Goal: Find specific page/section: Find specific page/section

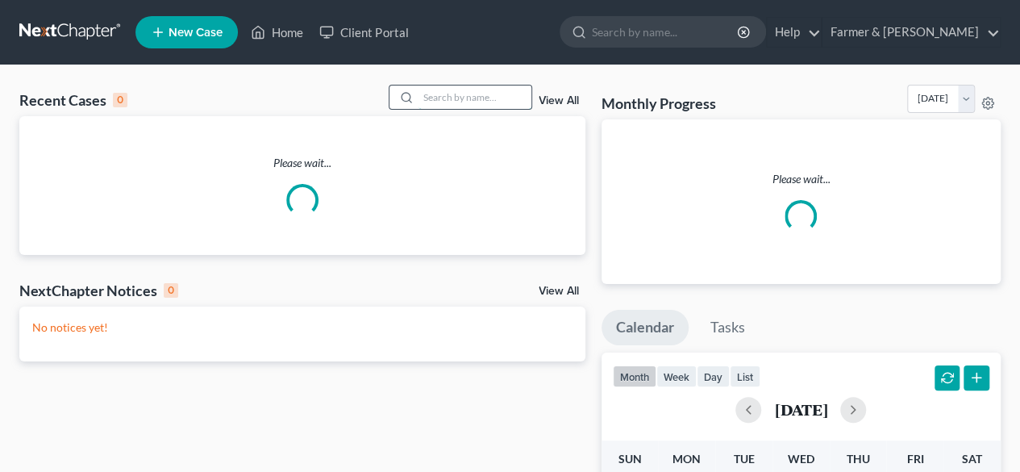
click at [442, 99] on input "search" at bounding box center [474, 96] width 113 height 23
paste input "24-70061"
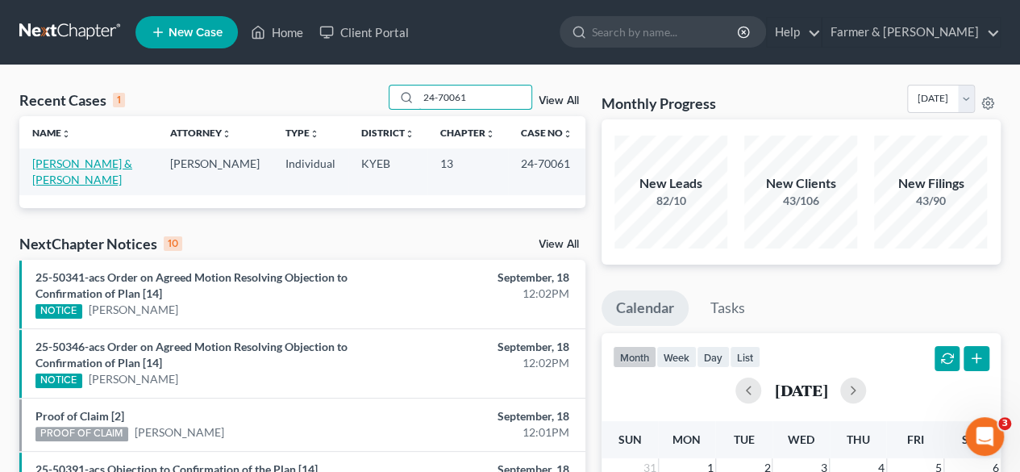
type input "24-70061"
click at [95, 162] on link "[PERSON_NAME] & [PERSON_NAME]" at bounding box center [82, 171] width 100 height 30
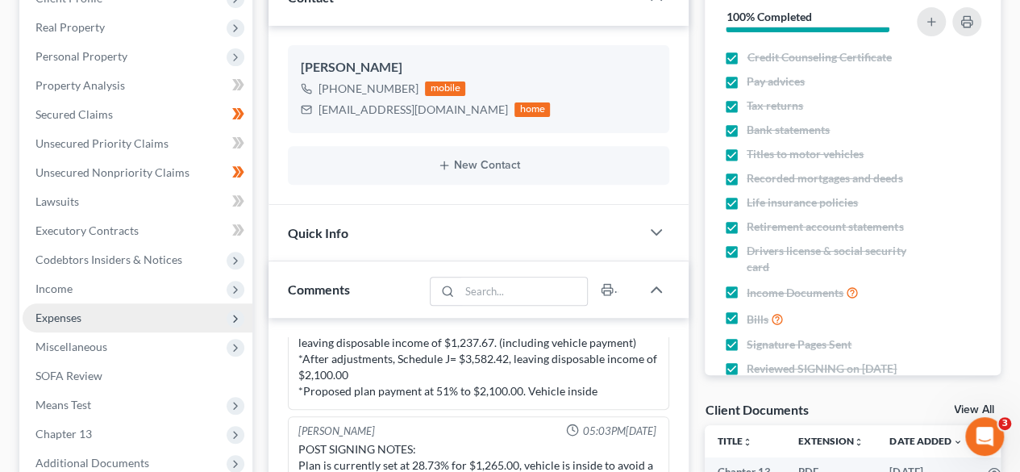
scroll to position [484, 0]
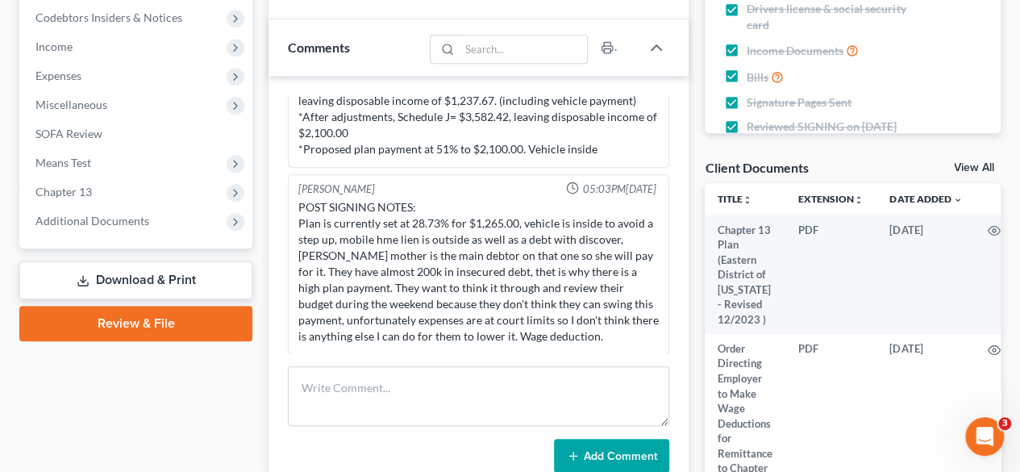
drag, startPoint x: 77, startPoint y: 185, endPoint x: 256, endPoint y: 175, distance: 178.4
click at [77, 185] on span "Chapter 13" at bounding box center [63, 192] width 56 height 14
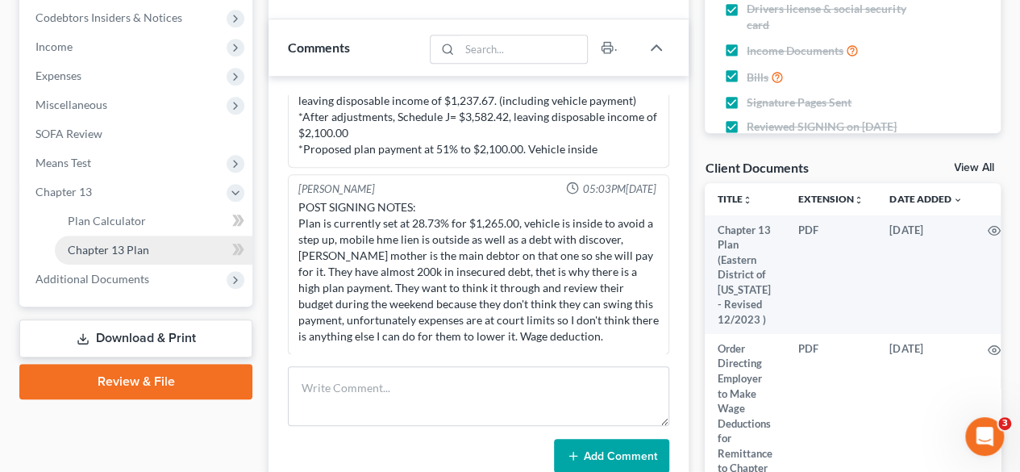
click at [129, 240] on link "Chapter 13 Plan" at bounding box center [153, 249] width 197 height 29
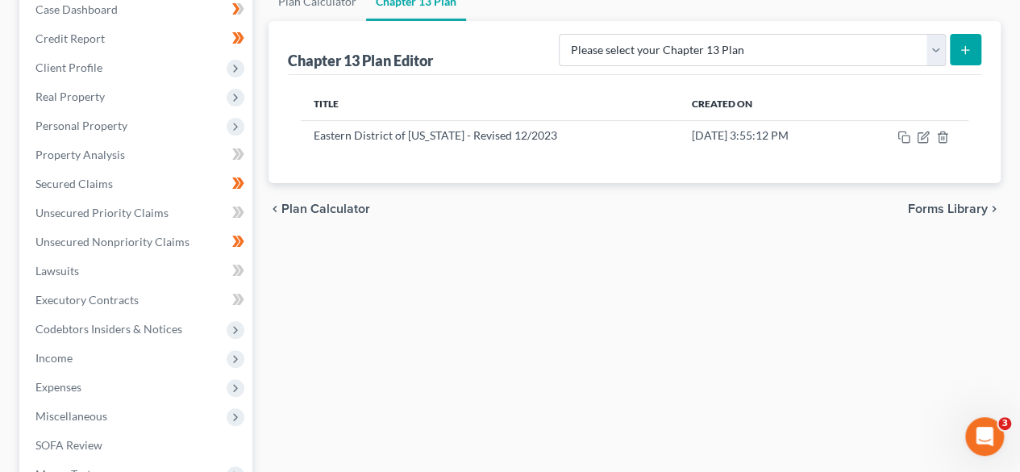
scroll to position [81, 0]
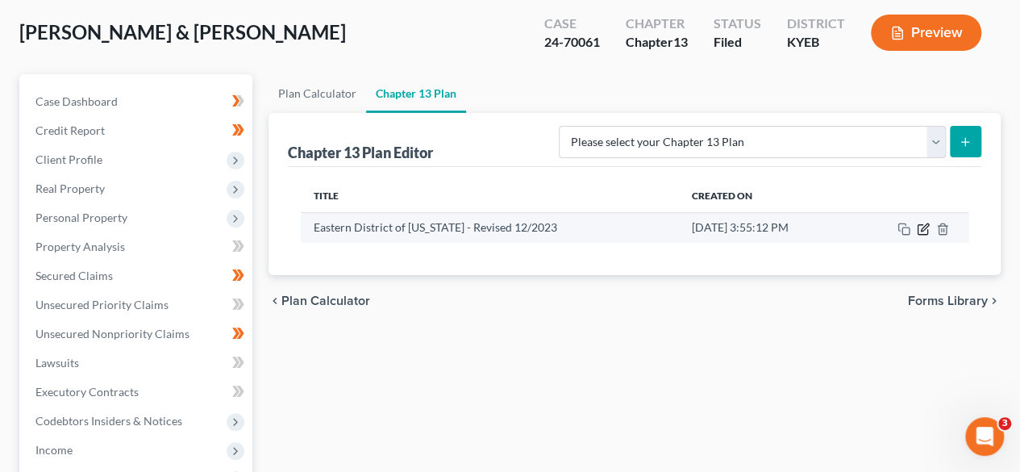
click at [921, 227] on icon "button" at bounding box center [924, 226] width 7 height 7
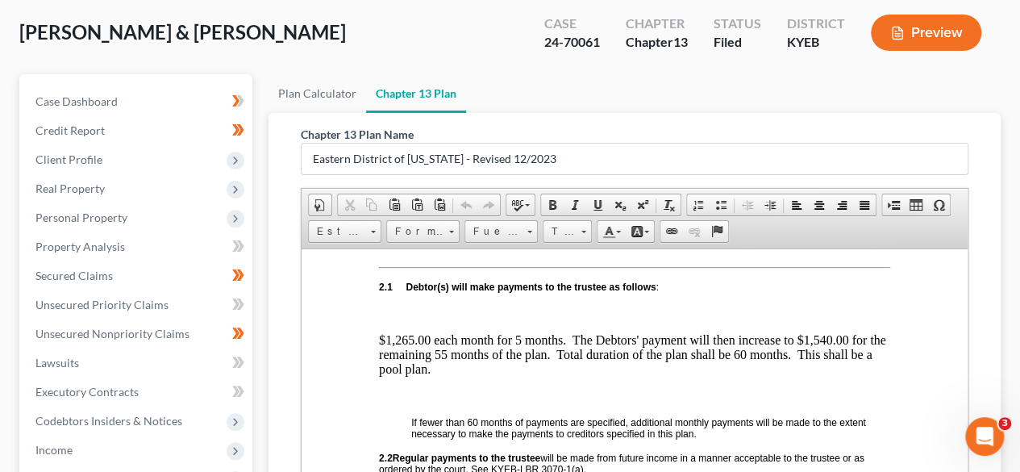
scroll to position [725, 0]
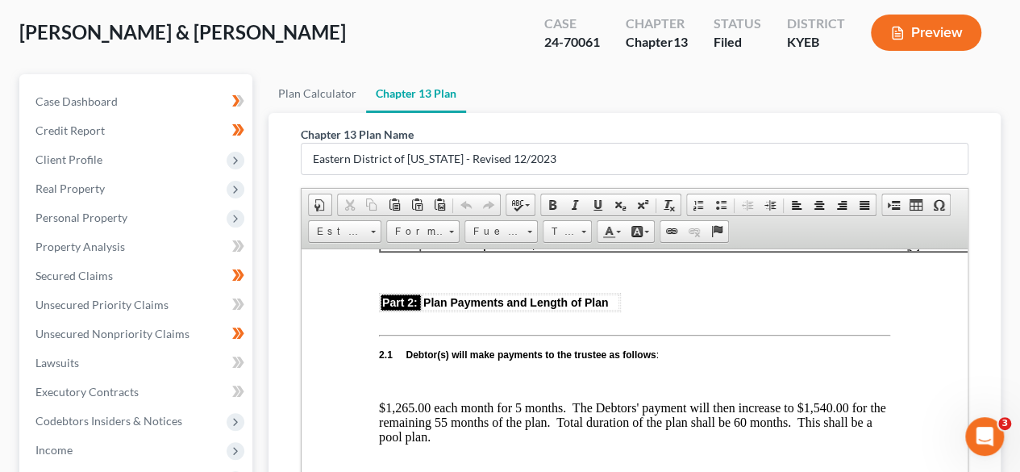
click at [498, 74] on ul "Plan Calculator Chapter 13 Plan" at bounding box center [634, 93] width 732 height 39
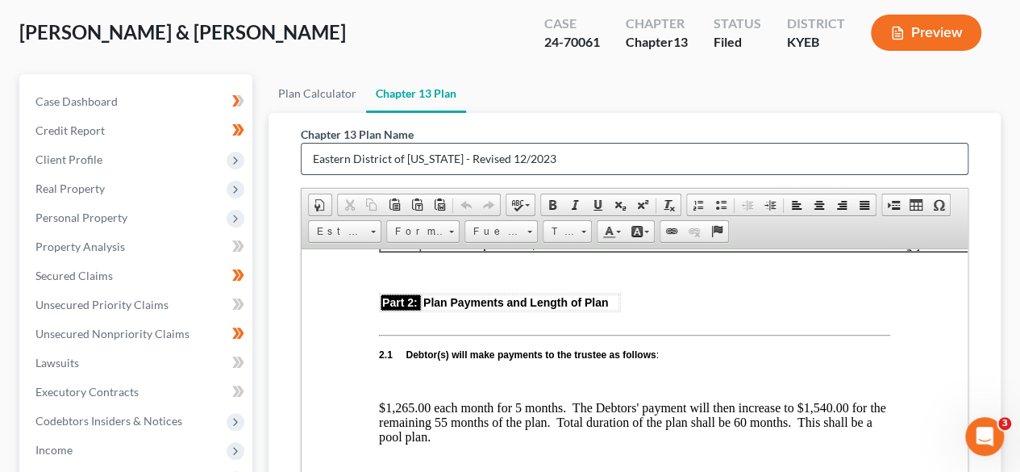
scroll to position [0, 0]
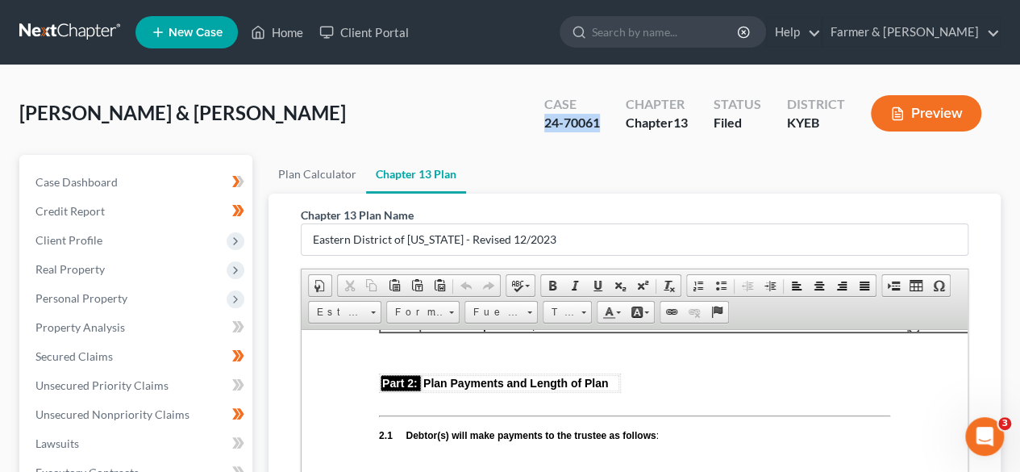
drag, startPoint x: 601, startPoint y: 123, endPoint x: 527, endPoint y: 128, distance: 73.5
click at [527, 128] on div "Case 24-70061 Chapter Chapter 13 Status Filed District KYEB Preview" at bounding box center [763, 113] width 476 height 57
copy div "24-70061"
click at [678, 33] on input "search" at bounding box center [666, 32] width 148 height 30
paste input "24-70061"
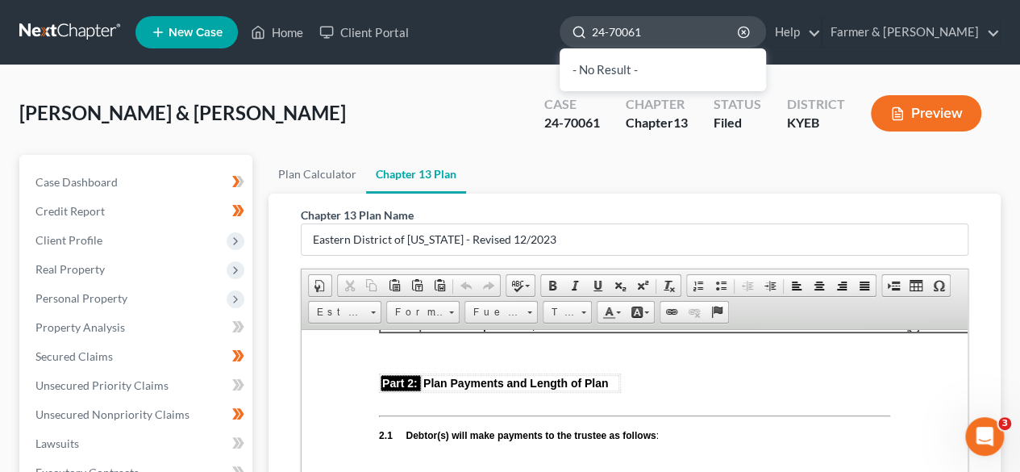
click at [671, 32] on input "24-70061" at bounding box center [666, 32] width 148 height 30
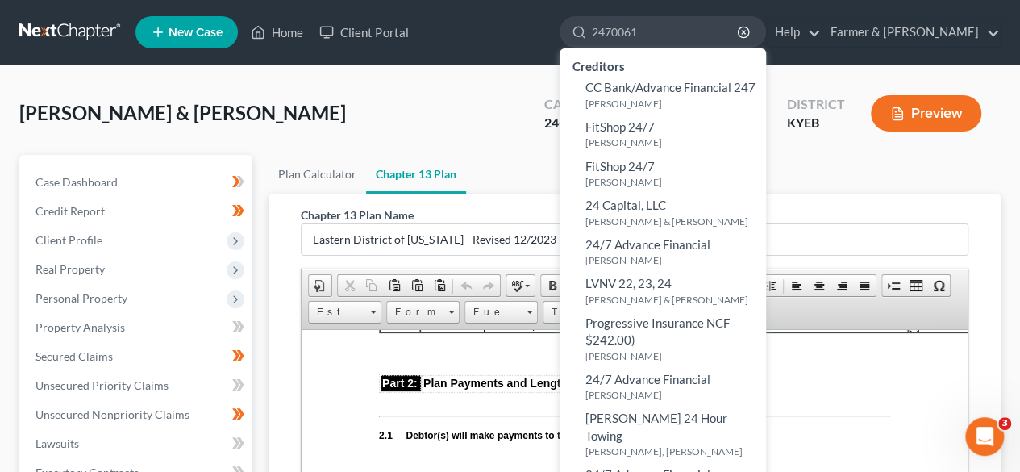
type input "2470061"
drag, startPoint x: 713, startPoint y: 33, endPoint x: 642, endPoint y: 39, distance: 71.2
click at [642, 39] on div "2470061" at bounding box center [662, 31] width 206 height 31
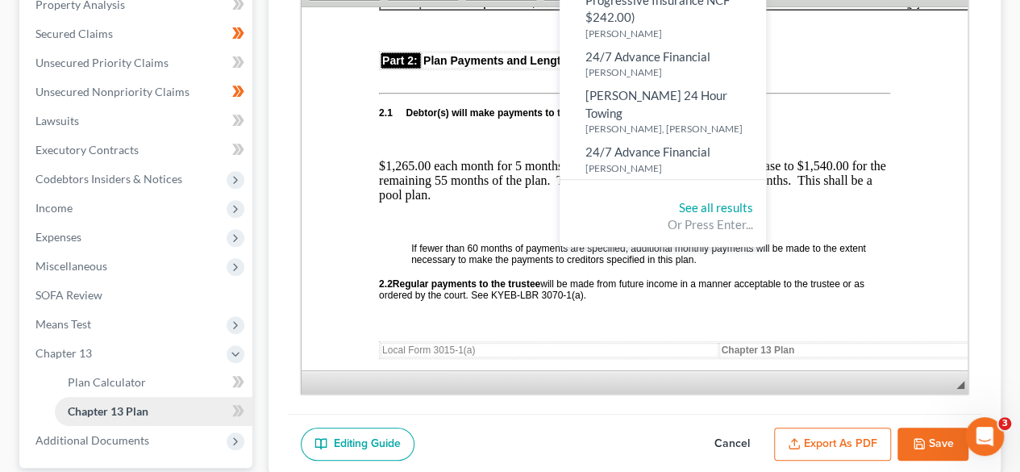
scroll to position [470, 0]
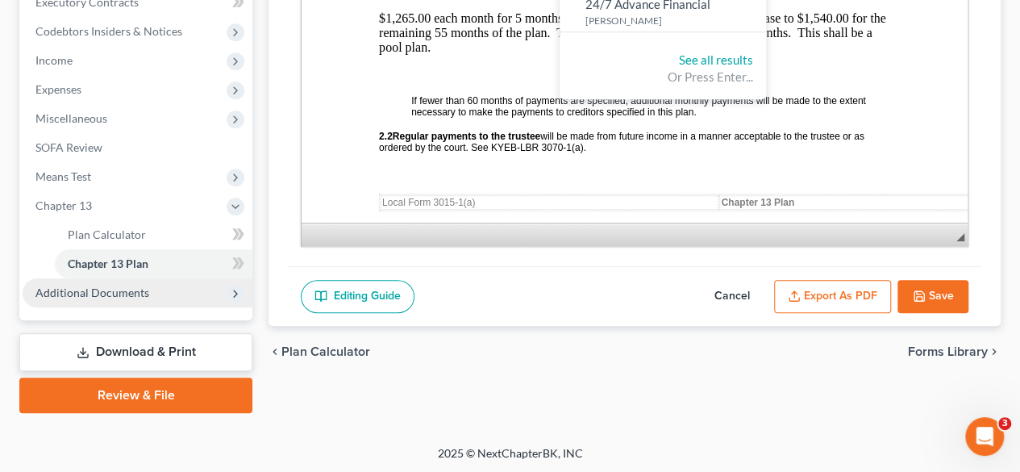
click at [101, 288] on span "Additional Documents" at bounding box center [92, 292] width 114 height 14
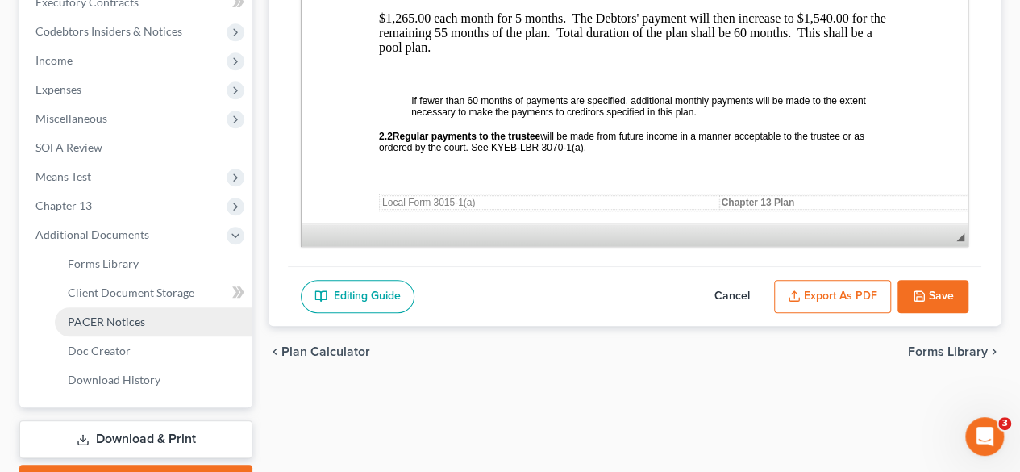
click at [100, 322] on span "PACER Notices" at bounding box center [106, 321] width 77 height 14
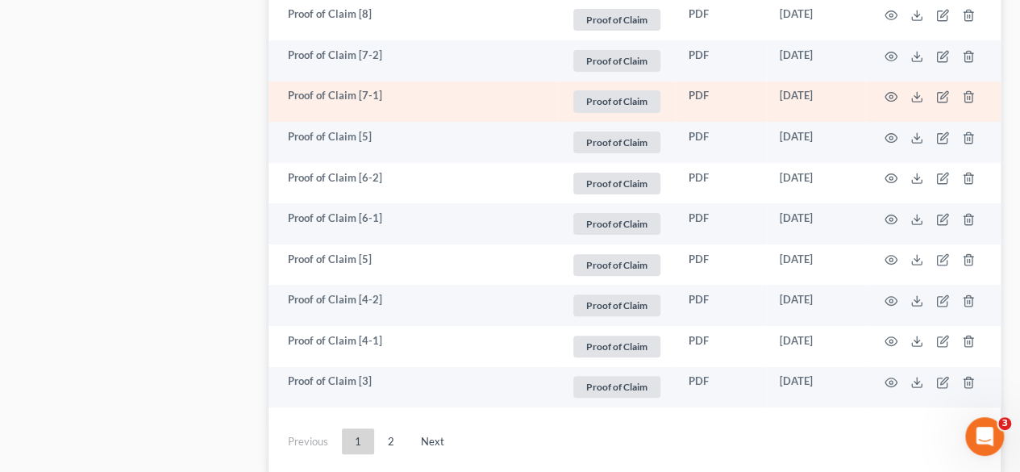
scroll to position [3278, 0]
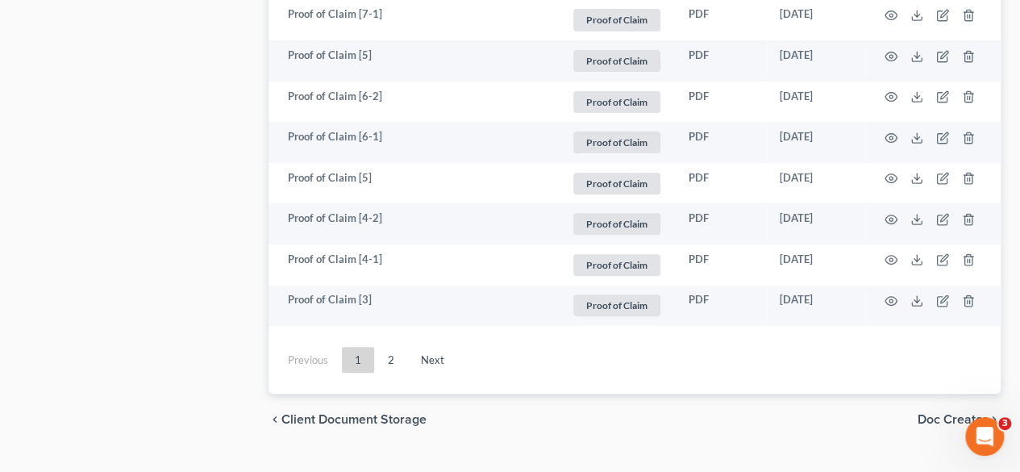
drag, startPoint x: 393, startPoint y: 326, endPoint x: 409, endPoint y: 325, distance: 15.4
click at [393, 347] on link "2" at bounding box center [391, 360] width 32 height 26
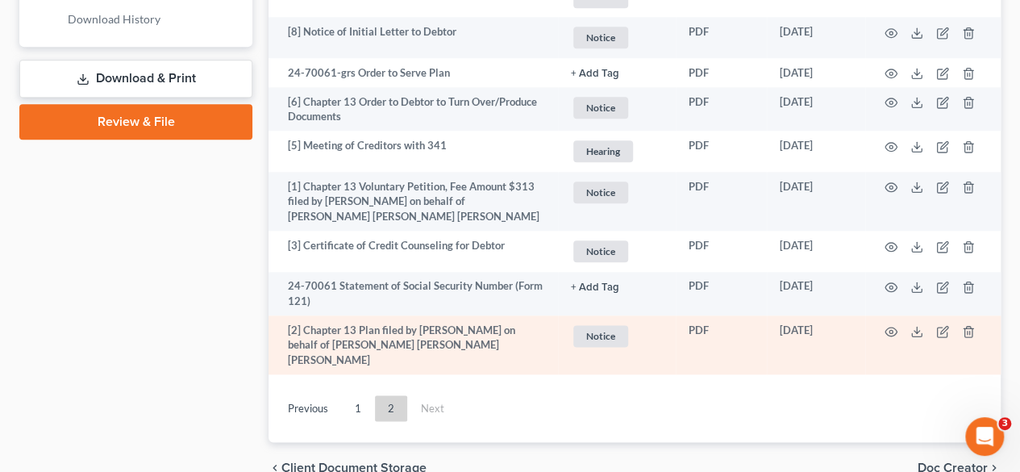
scroll to position [885, 0]
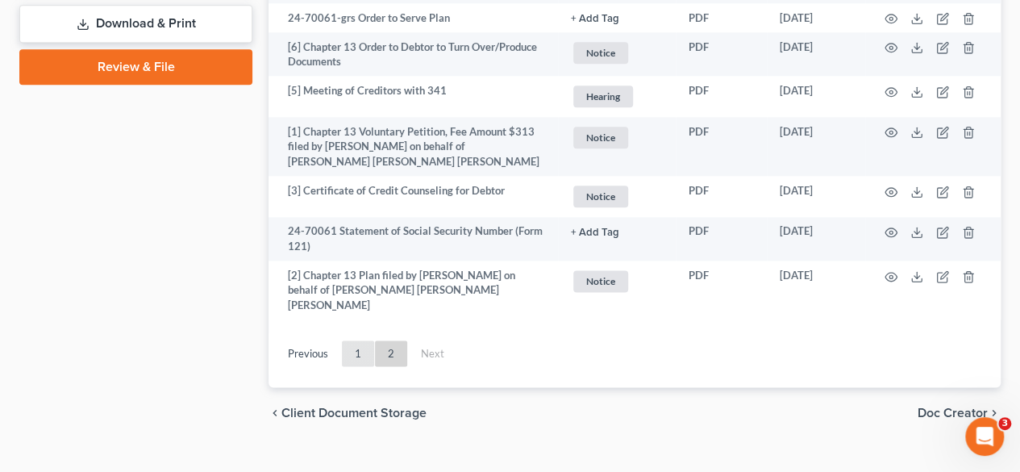
click at [364, 340] on link "1" at bounding box center [358, 353] width 32 height 26
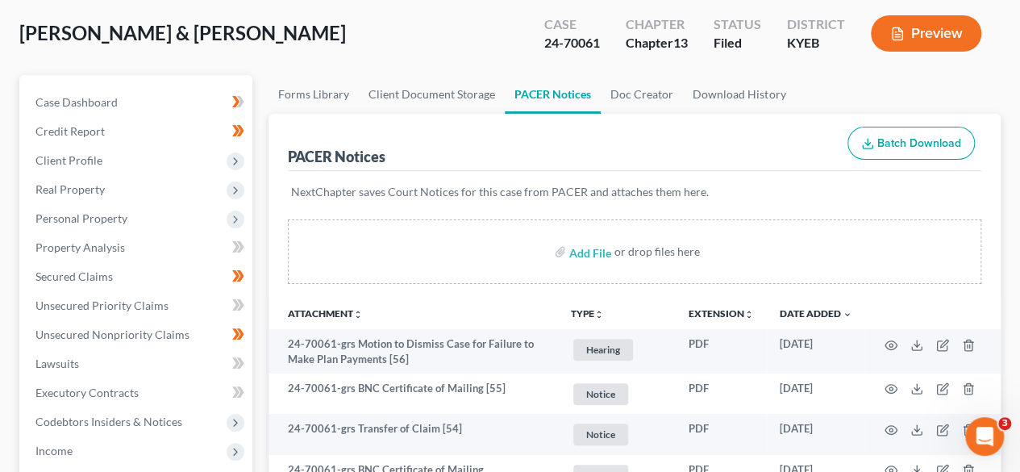
scroll to position [0, 0]
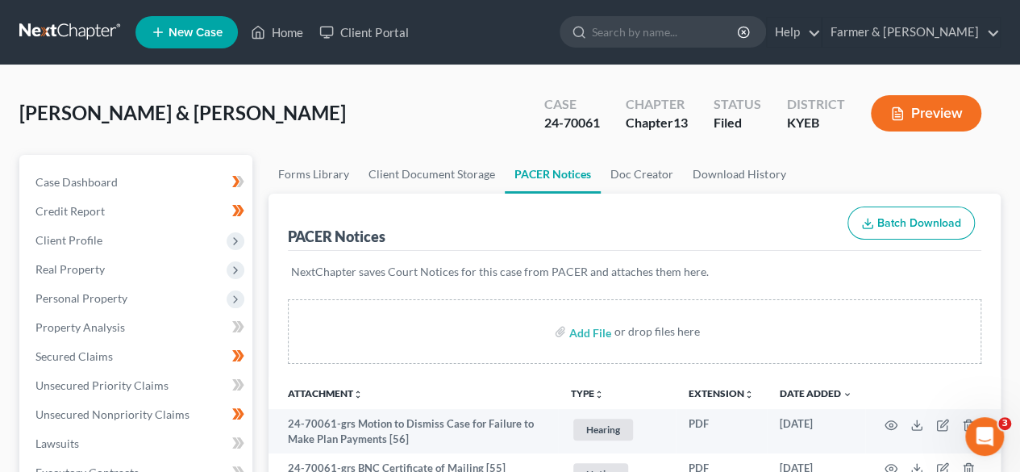
click at [55, 35] on link at bounding box center [70, 32] width 103 height 29
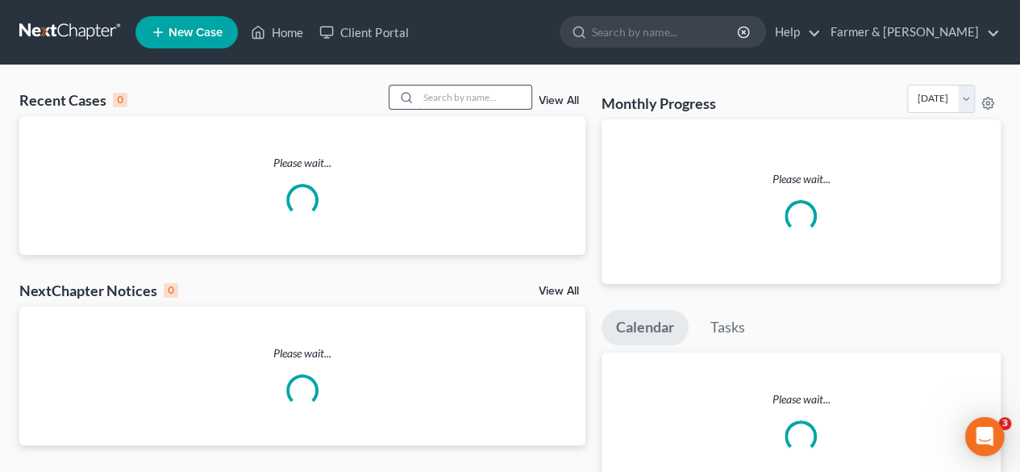
click at [453, 98] on input "search" at bounding box center [474, 96] width 113 height 23
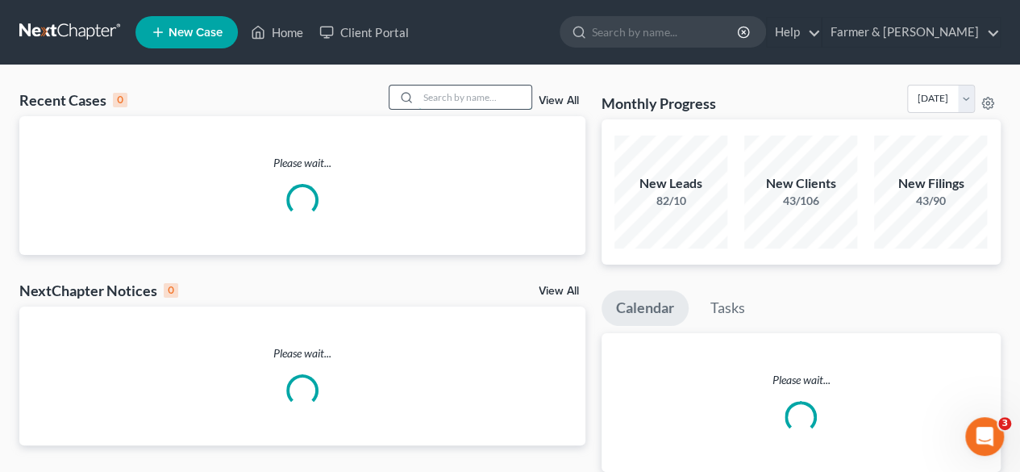
paste input "21-50157"
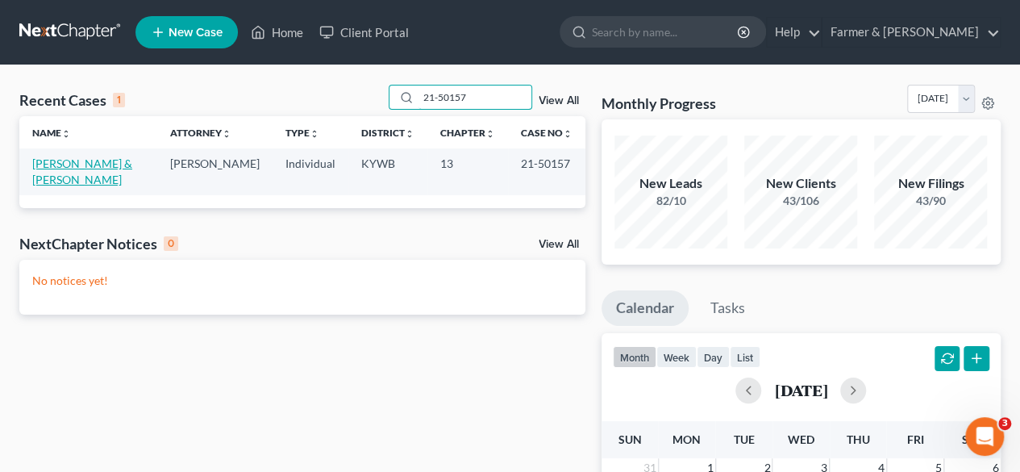
type input "21-50157"
click at [92, 161] on link "[PERSON_NAME] & [PERSON_NAME]" at bounding box center [82, 171] width 100 height 30
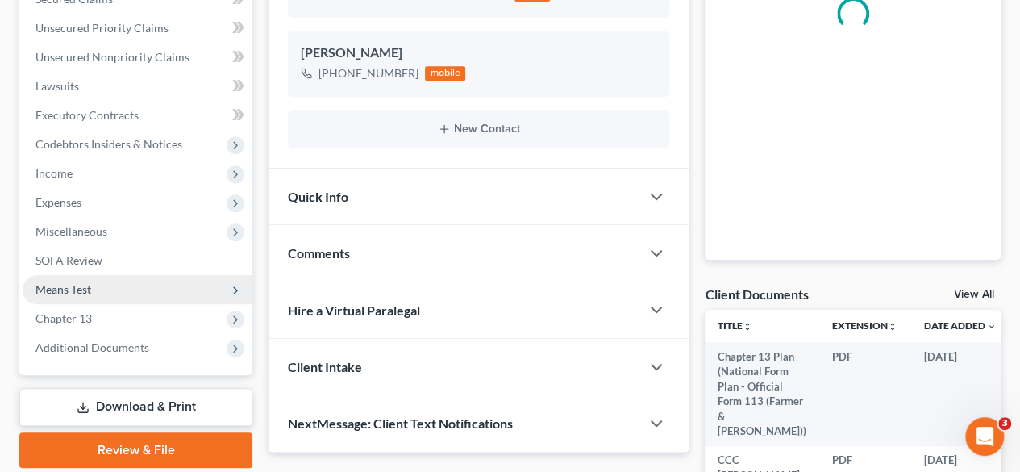
scroll to position [484, 0]
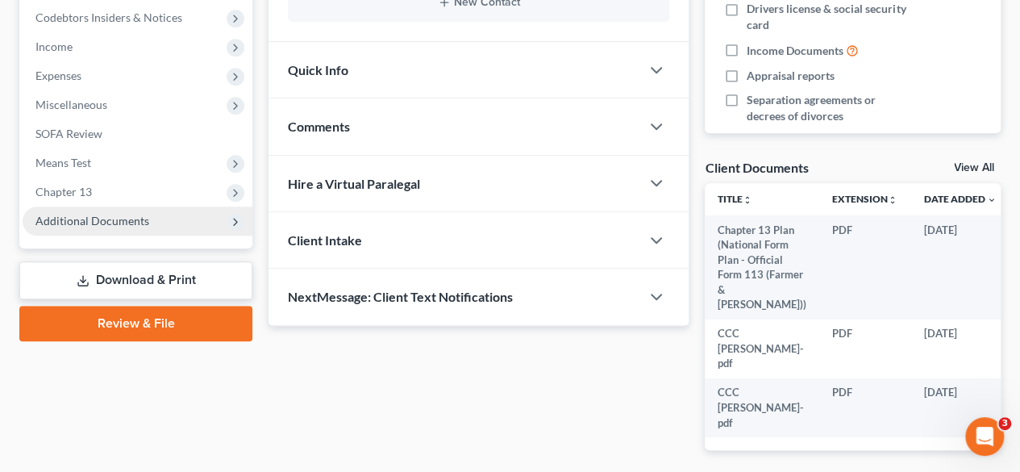
click at [108, 228] on span "Additional Documents" at bounding box center [138, 220] width 230 height 29
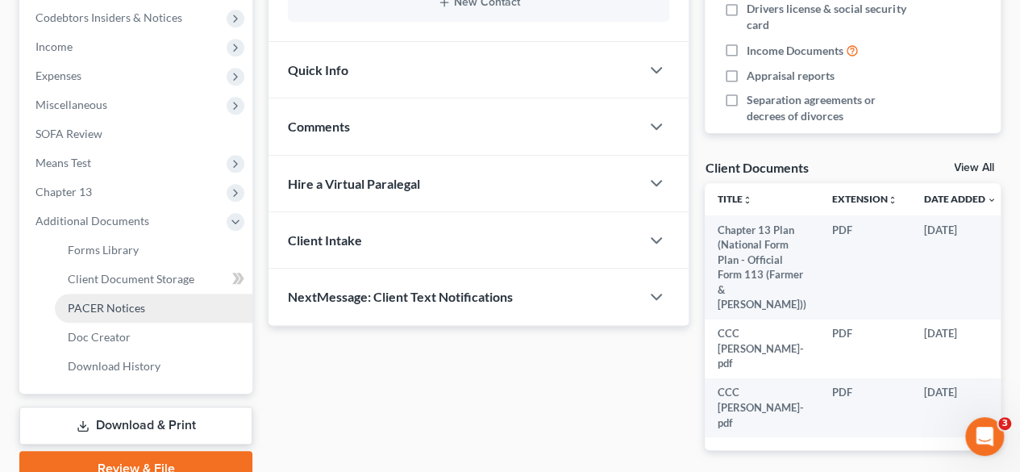
click at [121, 305] on span "PACER Notices" at bounding box center [106, 308] width 77 height 14
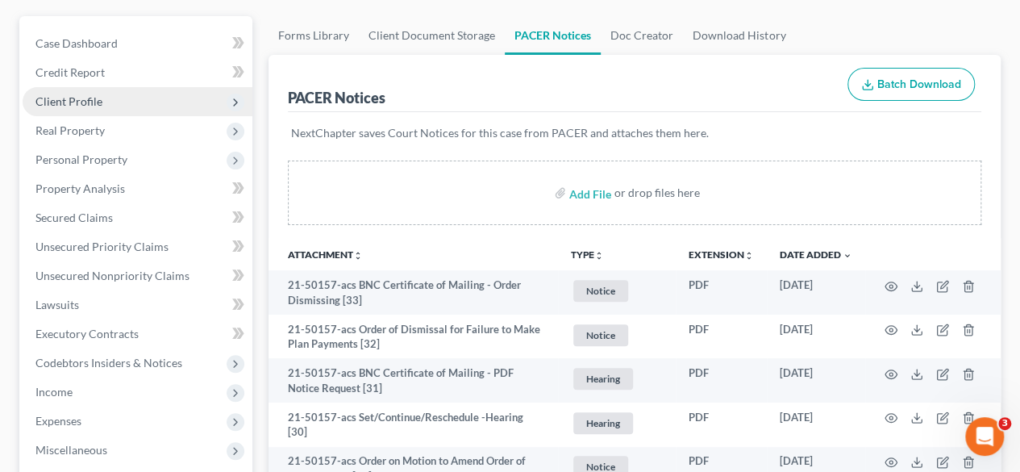
scroll to position [81, 0]
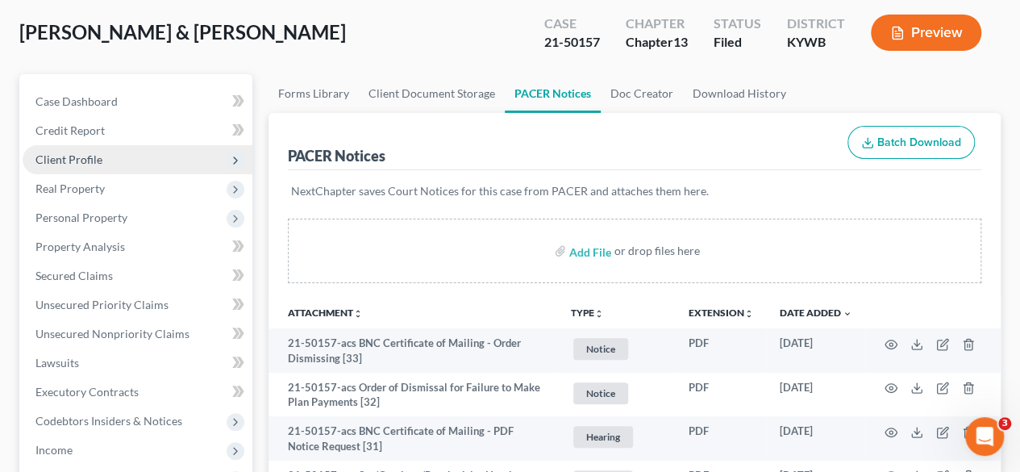
click at [82, 162] on span "Client Profile" at bounding box center [68, 159] width 67 height 14
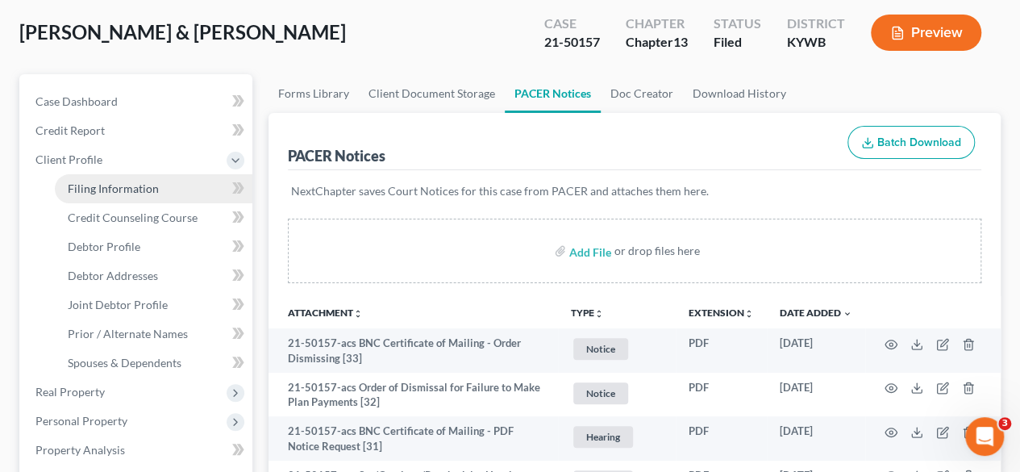
click at [111, 180] on link "Filing Information" at bounding box center [153, 188] width 197 height 29
select select "1"
select select "3"
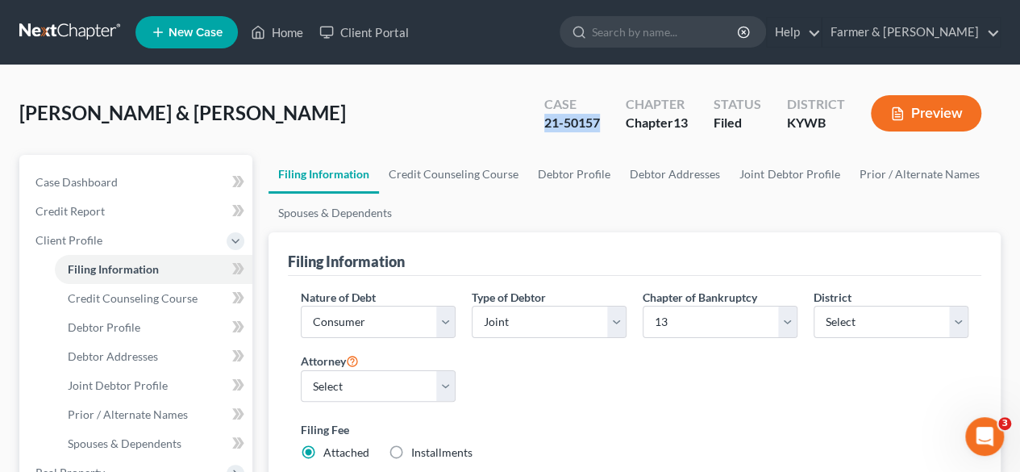
drag, startPoint x: 601, startPoint y: 123, endPoint x: 532, endPoint y: 131, distance: 69.0
click at [525, 125] on div "Case 21-50157 Chapter Chapter 13 Status Filed District KYWB Preview" at bounding box center [763, 113] width 476 height 57
copy div "21-50157"
click at [676, 43] on input "search" at bounding box center [666, 32] width 148 height 30
paste input "21-50157"
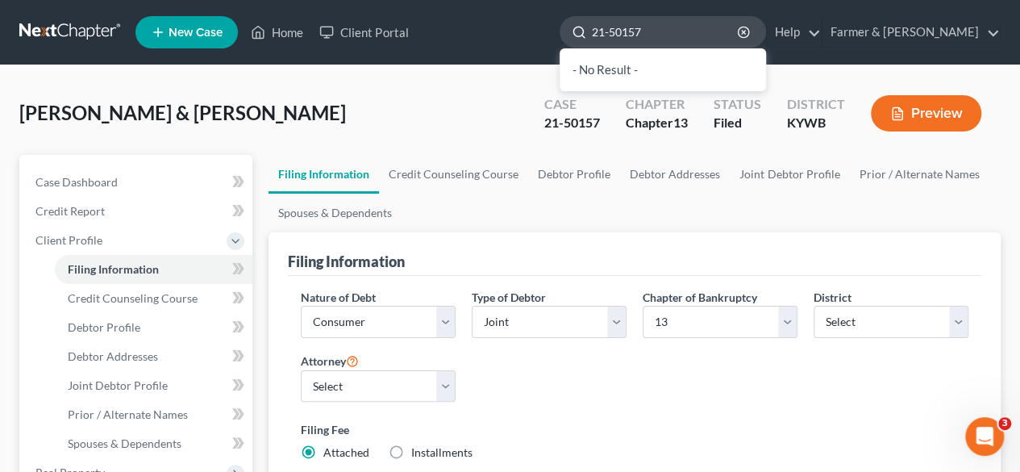
click at [669, 38] on input "21-50157" at bounding box center [666, 32] width 148 height 30
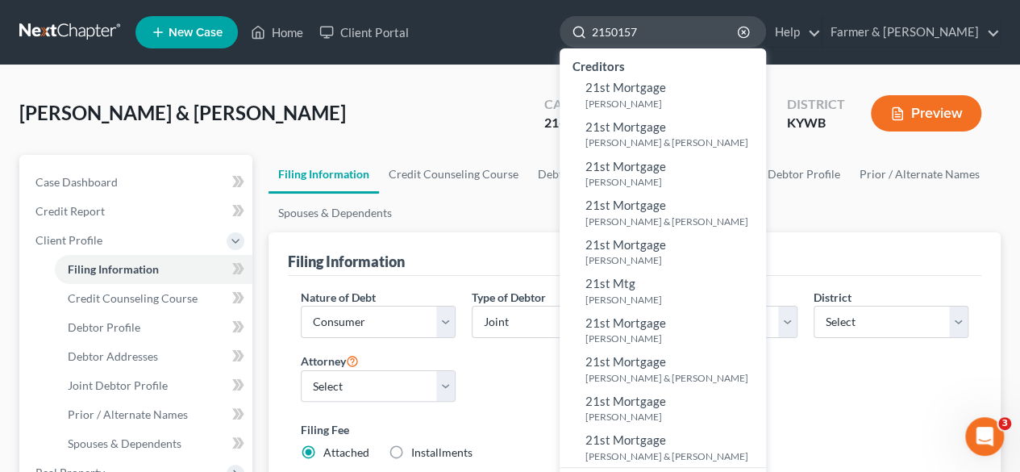
drag, startPoint x: 703, startPoint y: 36, endPoint x: 625, endPoint y: 44, distance: 78.5
click at [625, 44] on div "2150157" at bounding box center [662, 31] width 206 height 31
type input "2150157"
click at [347, 104] on div "Walsh, Timothy & de Villiers, Helene Upgraded Case 21-50157 Chapter Chapter 13 …" at bounding box center [509, 120] width 981 height 70
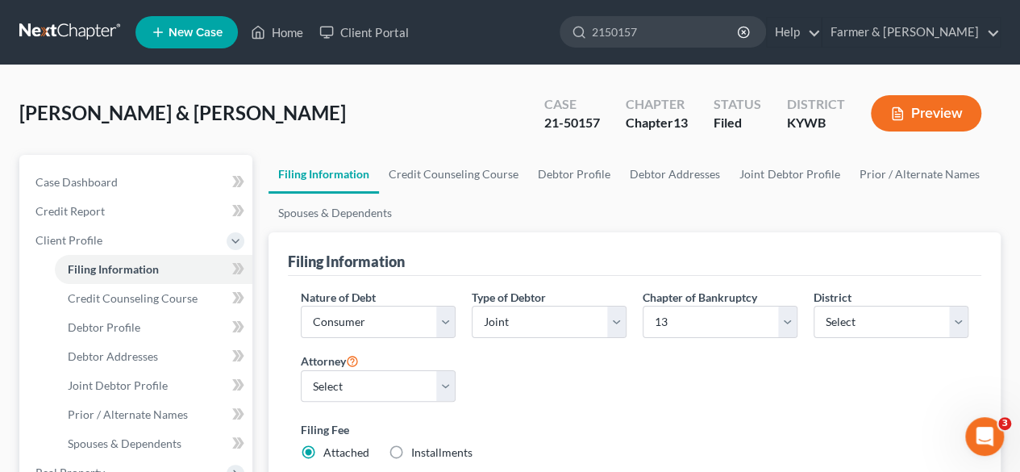
drag, startPoint x: 343, startPoint y: 111, endPoint x: 164, endPoint y: 127, distance: 179.7
click at [164, 127] on div "Walsh, Timothy & de Villiers, Helene Upgraded Case 21-50157 Chapter Chapter 13 …" at bounding box center [509, 120] width 981 height 70
click at [411, 108] on div "Walsh, Timothy & de Villiers, Helene Upgraded Case 21-50157 Chapter Chapter 13 …" at bounding box center [509, 120] width 981 height 70
drag, startPoint x: 19, startPoint y: 113, endPoint x: 340, endPoint y: 127, distance: 321.1
click at [340, 127] on div "Walsh, Timothy & de Villiers, Helene Upgraded Case 21-50157 Chapter Chapter 13 …" at bounding box center [509, 120] width 981 height 70
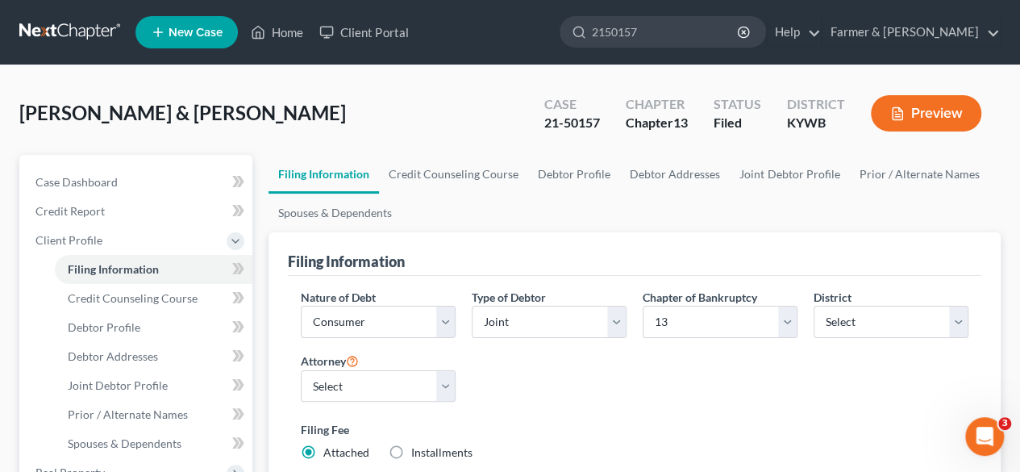
copy span "[PERSON_NAME] & [PERSON_NAME]"
drag, startPoint x: 604, startPoint y: 127, endPoint x: 537, endPoint y: 127, distance: 66.9
click at [537, 127] on div "Case 21-50157" at bounding box center [571, 115] width 81 height 48
copy div "21-50157"
click at [35, 31] on link at bounding box center [70, 32] width 103 height 29
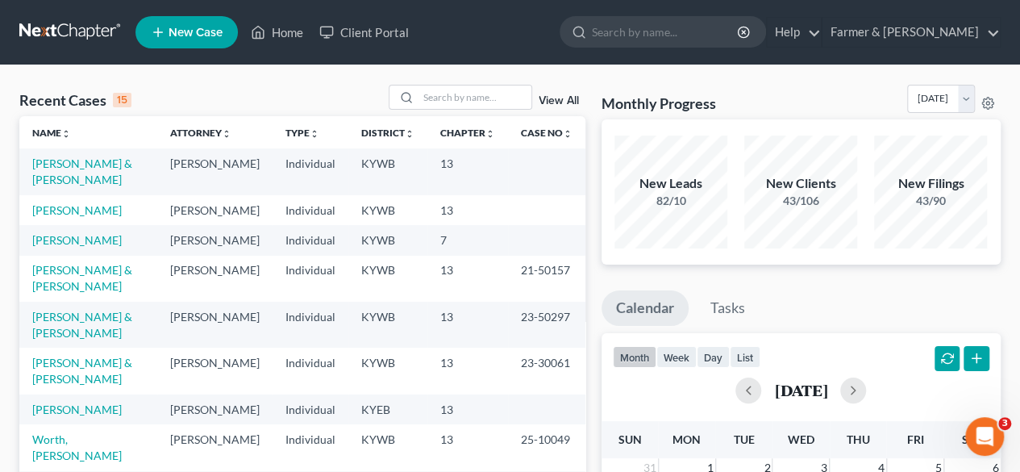
click at [250, 101] on div "Recent Cases 15 View All" at bounding box center [302, 100] width 566 height 31
